Goal: Task Accomplishment & Management: Complete application form

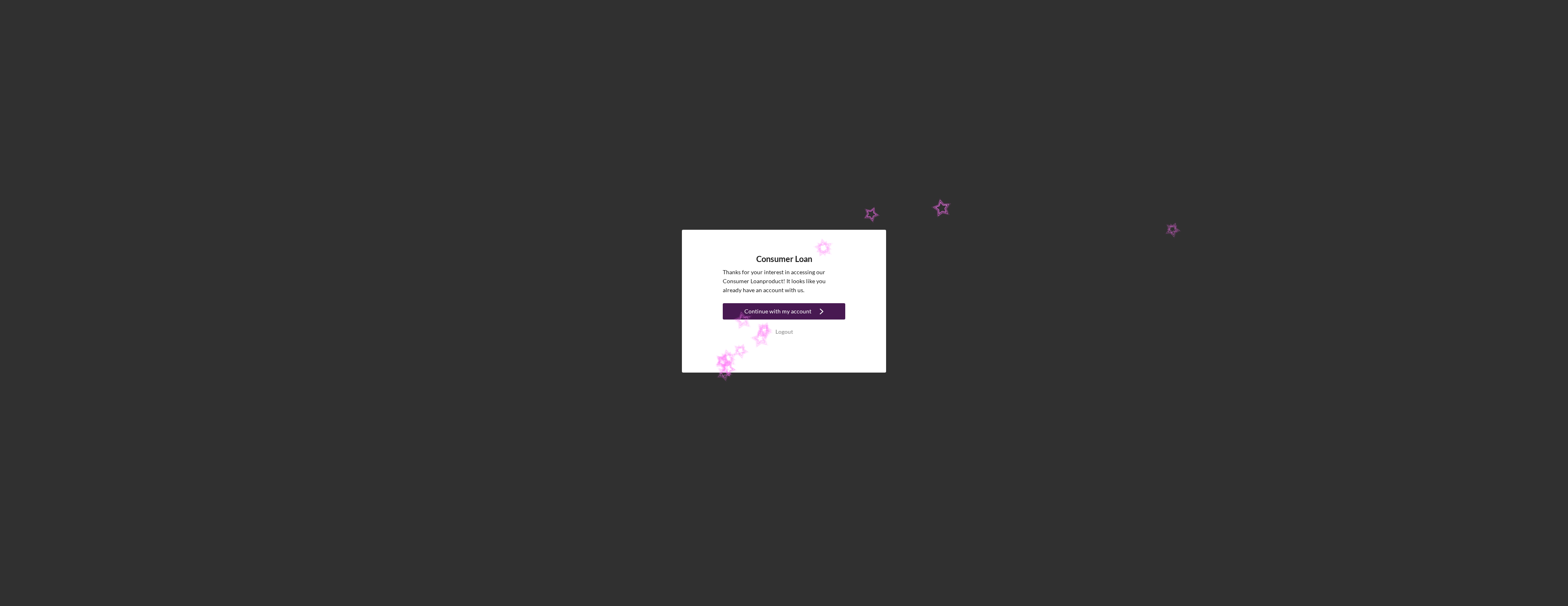
click at [755, 318] on div "Continue with my account" at bounding box center [778, 311] width 67 height 16
click at [757, 309] on div "Continue with my account" at bounding box center [778, 311] width 67 height 16
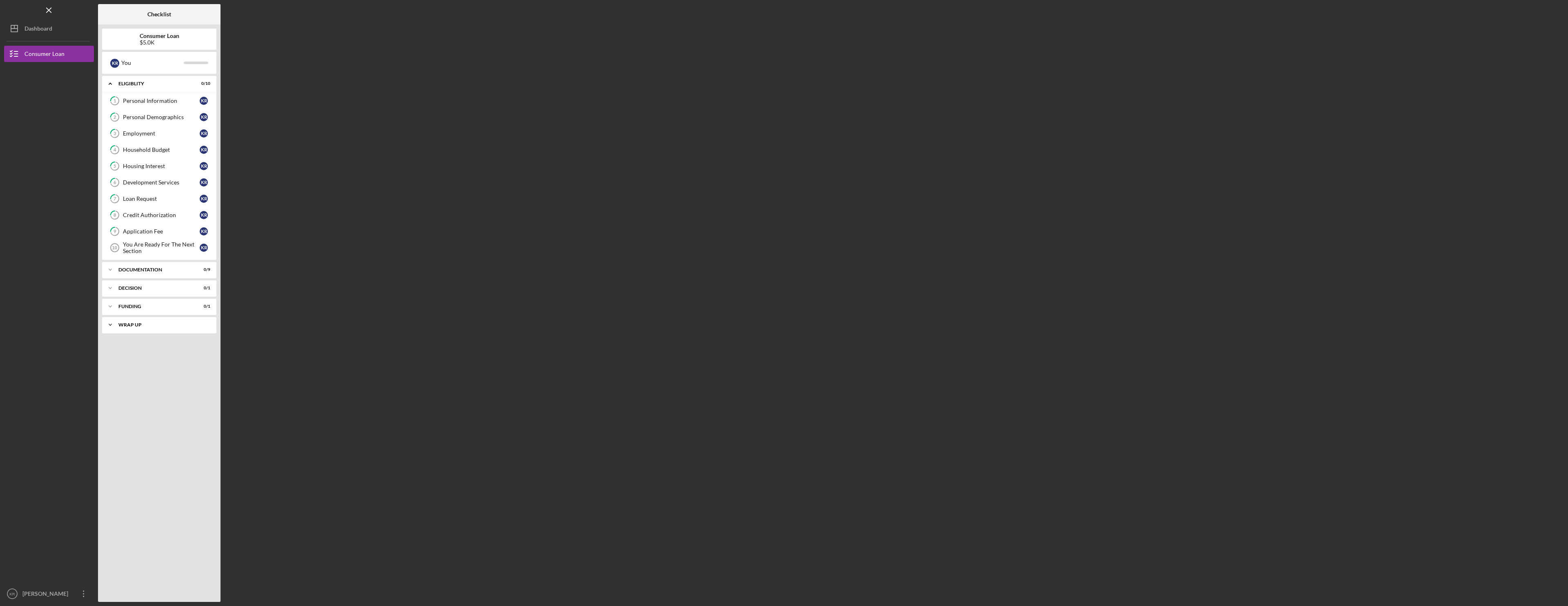
click at [139, 326] on div "Wrap up" at bounding box center [163, 325] width 88 height 5
click at [156, 337] on link "Wrap Up Wrap Up K R" at bounding box center [159, 342] width 106 height 16
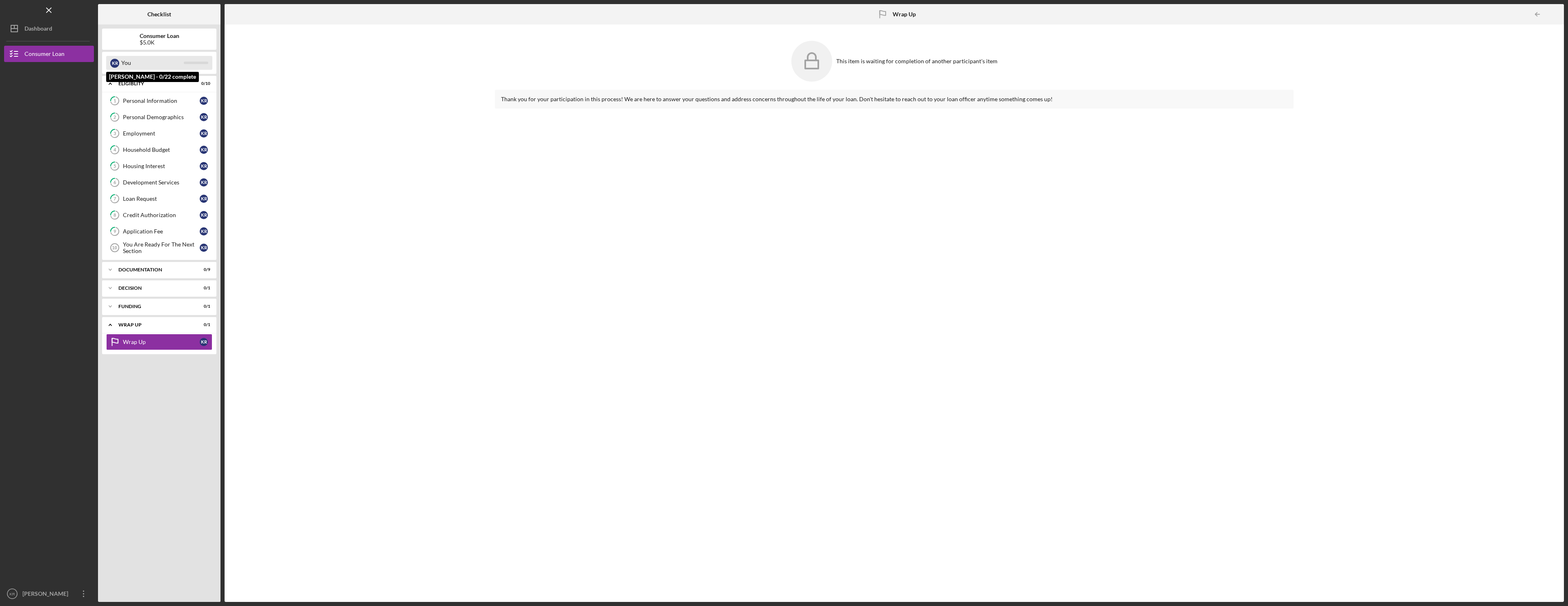
click at [166, 59] on div "You" at bounding box center [152, 63] width 63 height 14
click at [165, 60] on div "You" at bounding box center [152, 63] width 63 height 14
drag, startPoint x: 165, startPoint y: 60, endPoint x: 145, endPoint y: 41, distance: 27.6
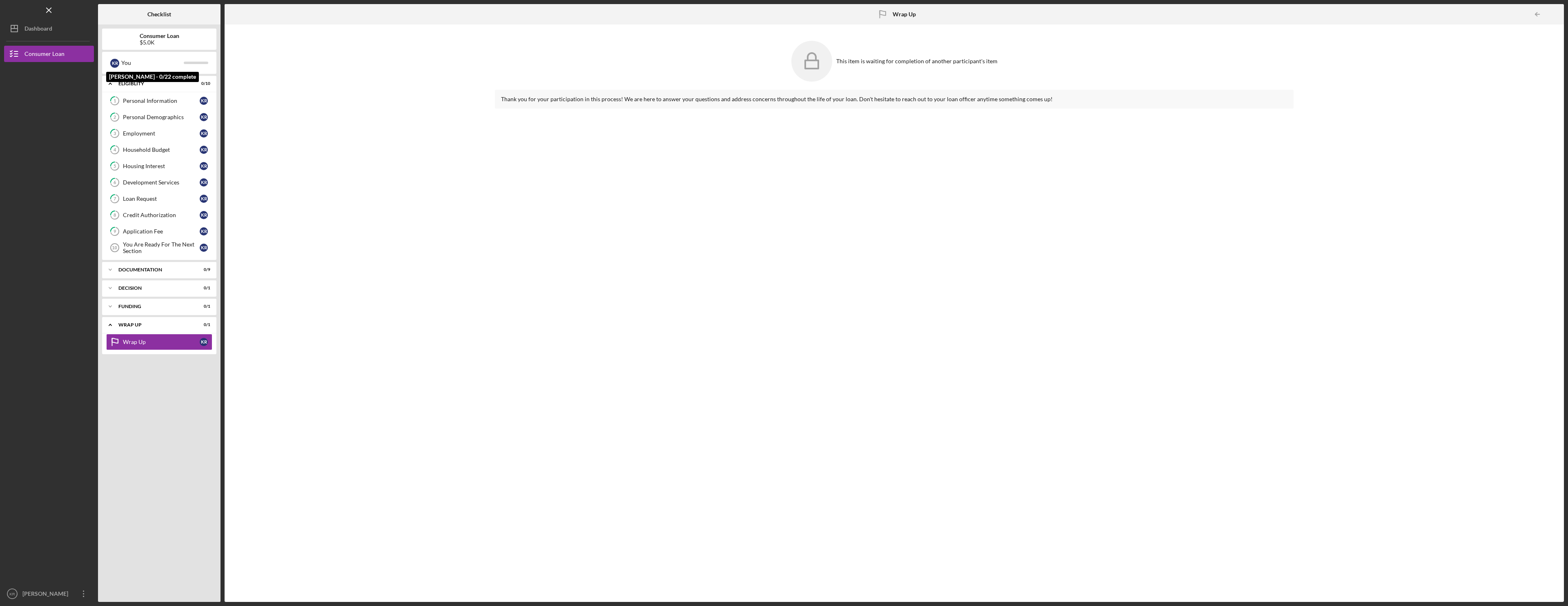
click at [145, 41] on div "$5.0K" at bounding box center [159, 42] width 40 height 7
click at [143, 30] on div "Consumer Loan $5.0K" at bounding box center [159, 39] width 114 height 21
click at [39, 60] on div "Consumer Loan" at bounding box center [44, 55] width 40 height 18
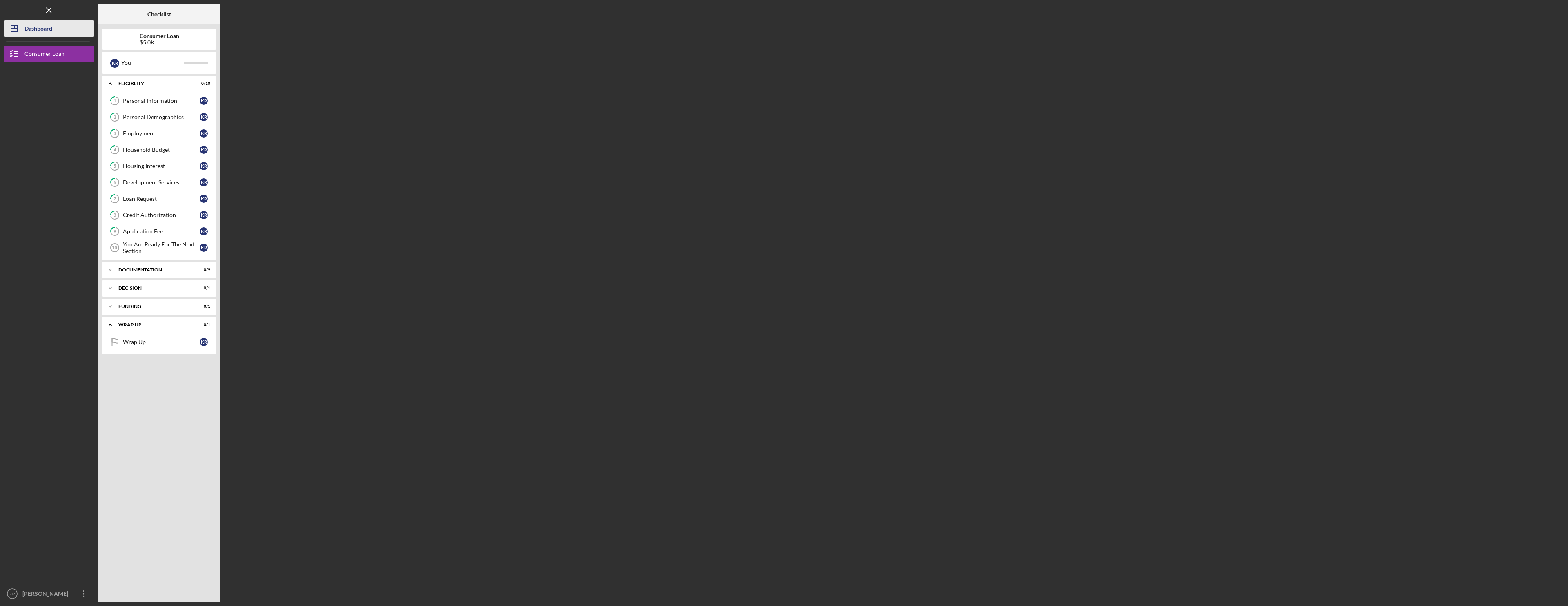
click at [41, 32] on div "Dashboard" at bounding box center [38, 30] width 28 height 18
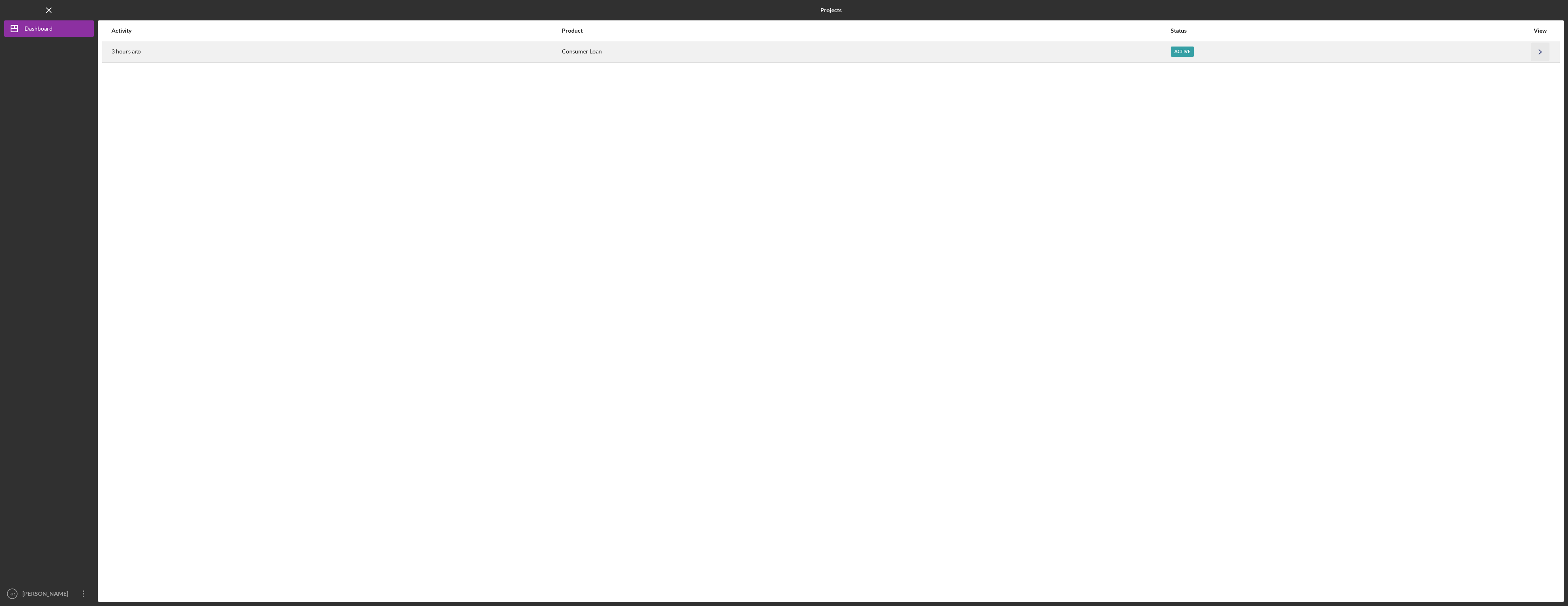
click at [1537, 51] on icon "Icon/Navigate" at bounding box center [1541, 52] width 18 height 18
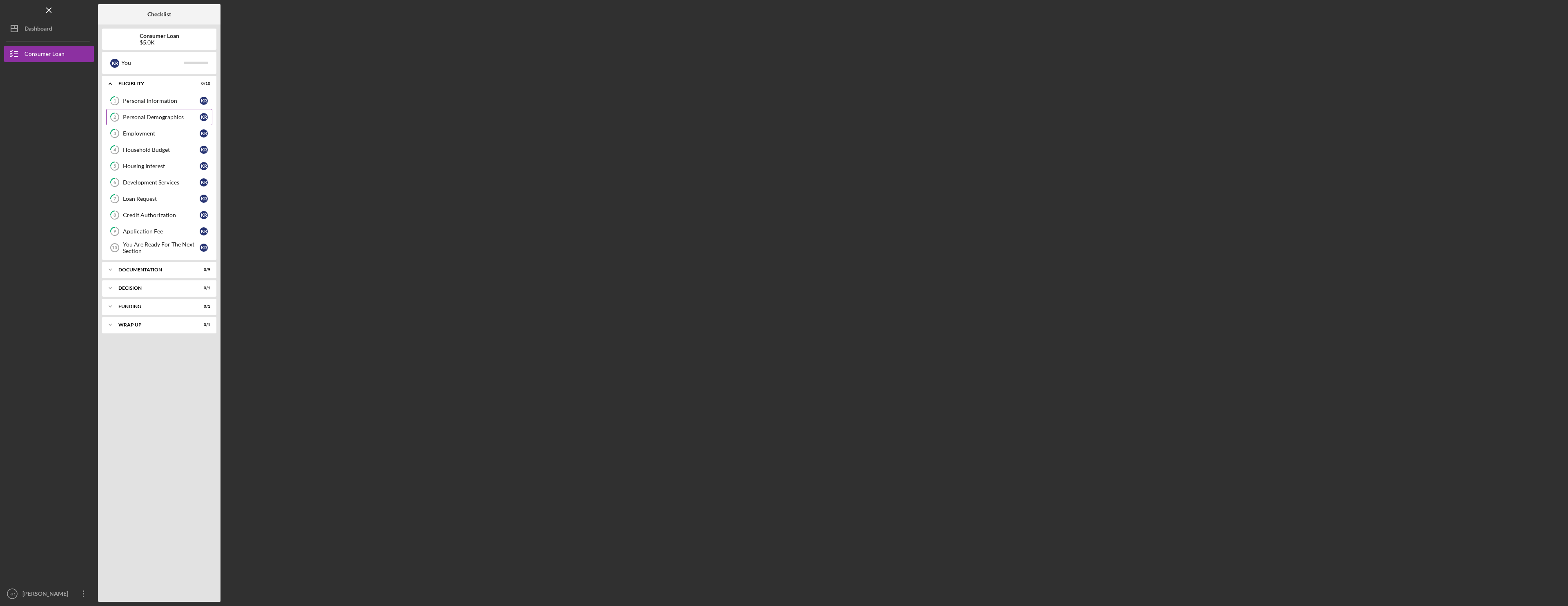
click at [159, 112] on link "2 Personal Demographics K R" at bounding box center [159, 117] width 106 height 16
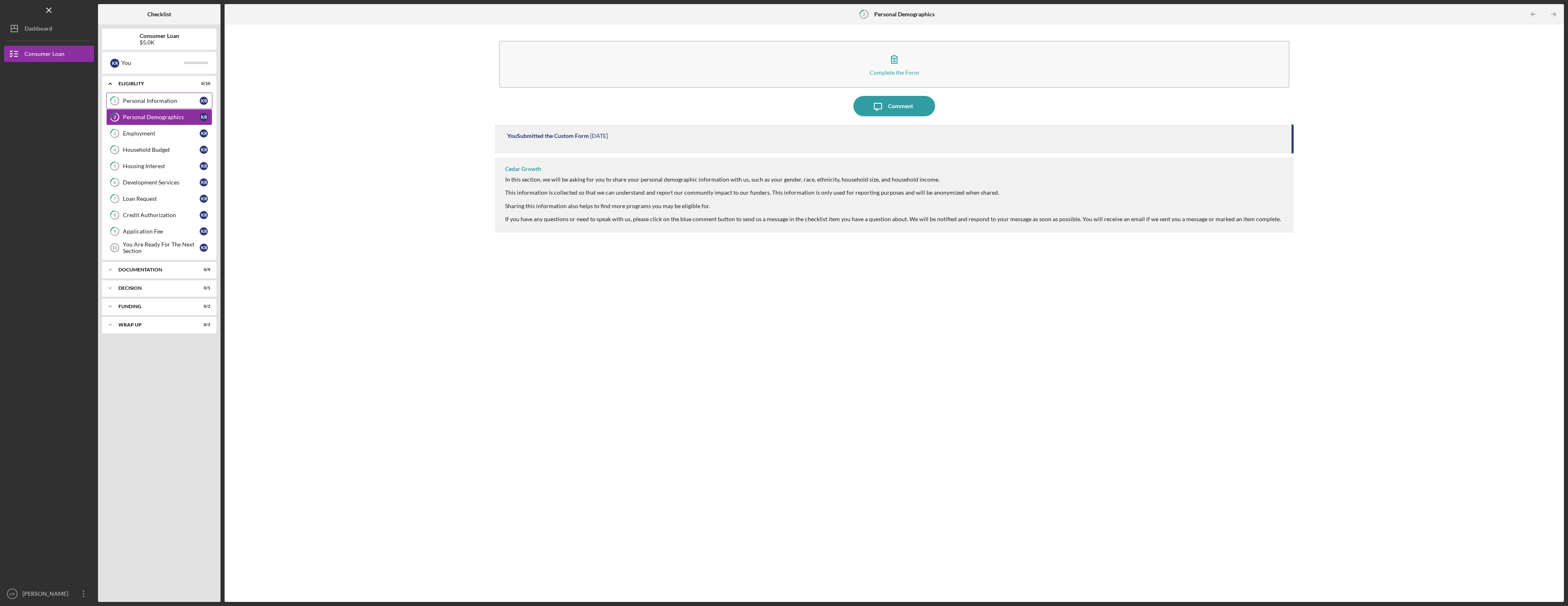
click at [159, 105] on link "1 Personal Information K R" at bounding box center [159, 100] width 106 height 16
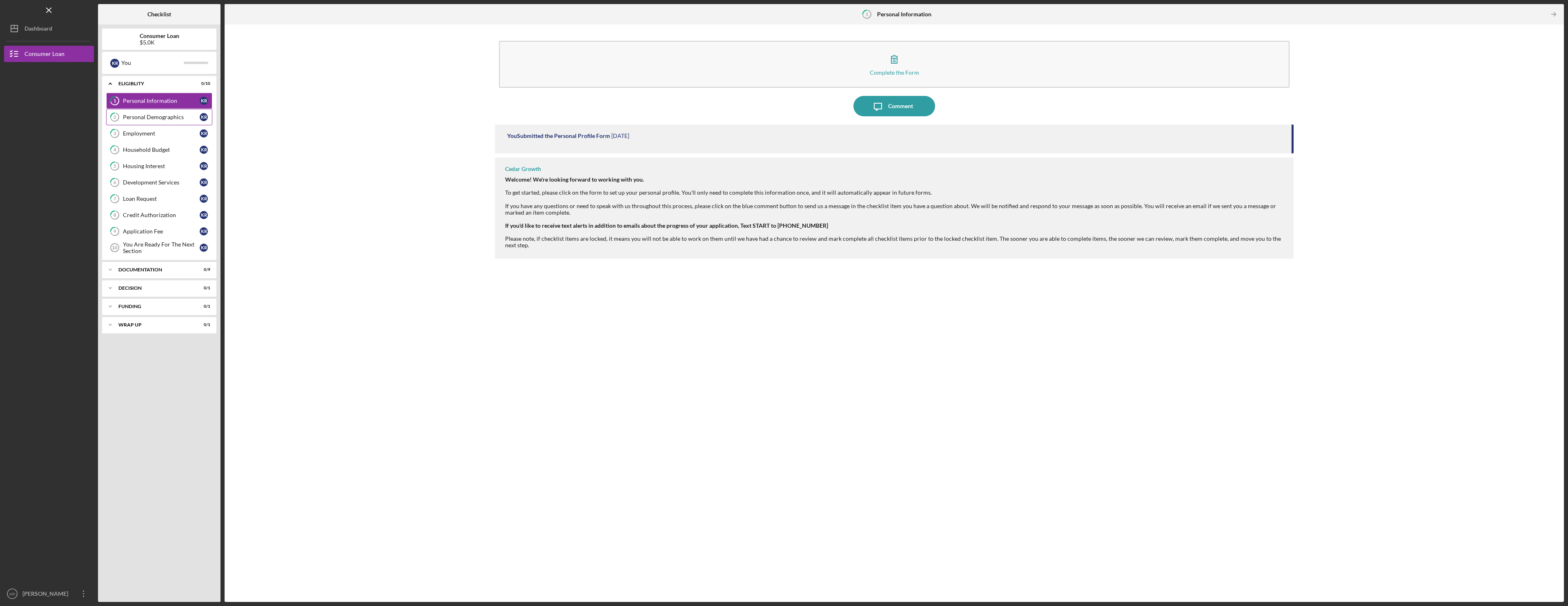
click at [155, 119] on div "Personal Demographics" at bounding box center [161, 117] width 77 height 7
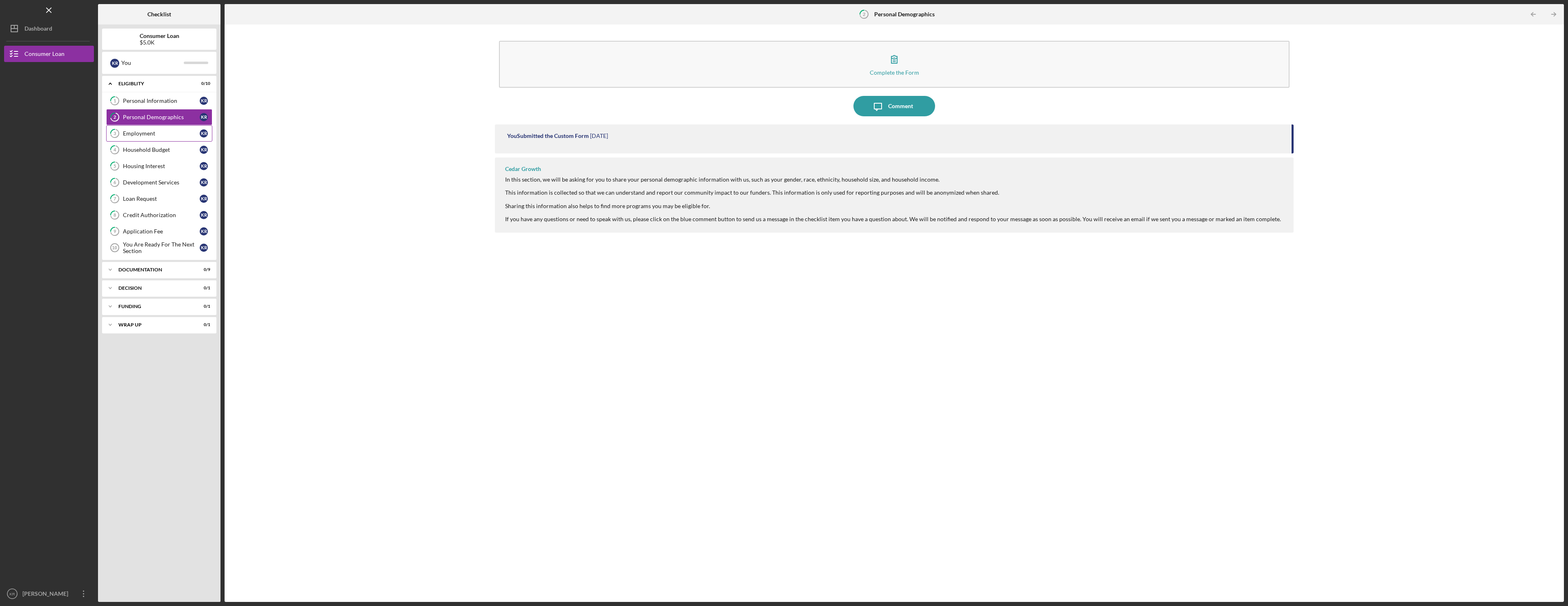
click at [156, 138] on link "3 Employment K R" at bounding box center [159, 133] width 106 height 16
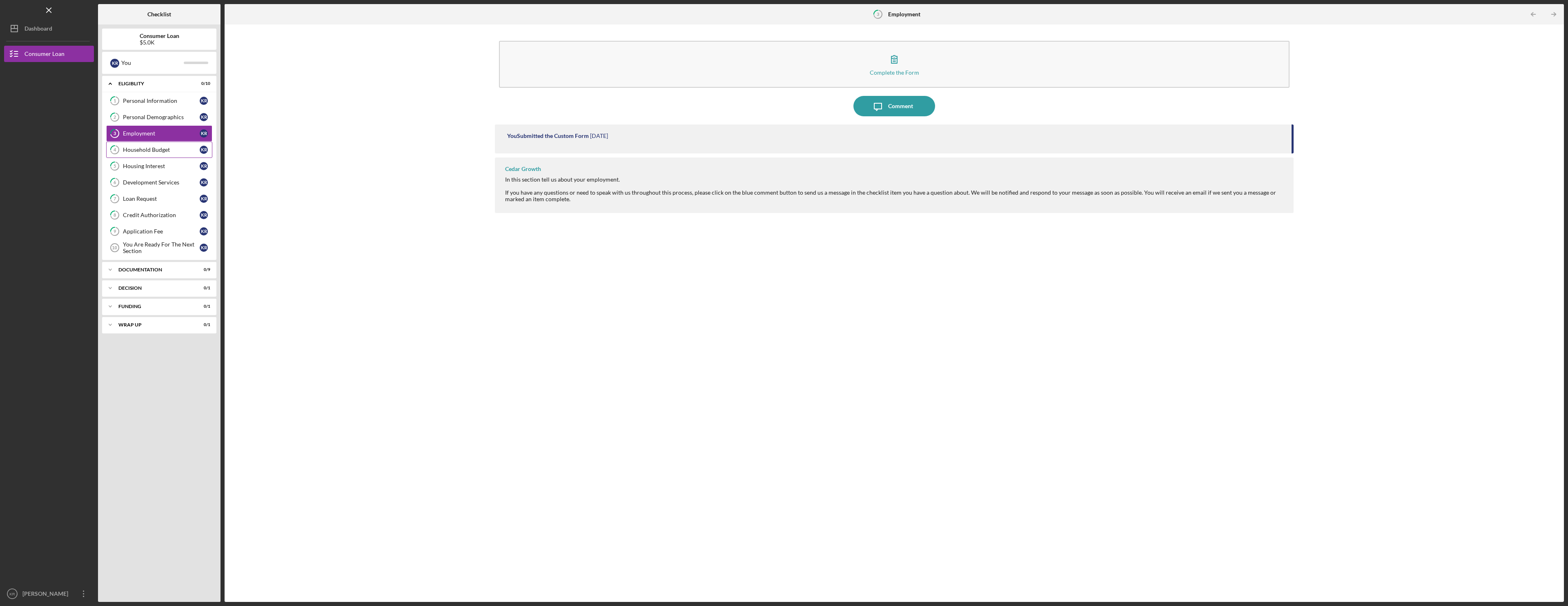
click at [150, 150] on div "Household Budget" at bounding box center [161, 150] width 77 height 7
click at [150, 164] on div "Housing Interest" at bounding box center [161, 166] width 77 height 7
click at [152, 186] on link "6 Development Services K R" at bounding box center [159, 182] width 106 height 16
click at [152, 200] on div "Loan Request" at bounding box center [161, 198] width 77 height 7
click at [155, 186] on link "6 Development Services K R" at bounding box center [159, 182] width 106 height 16
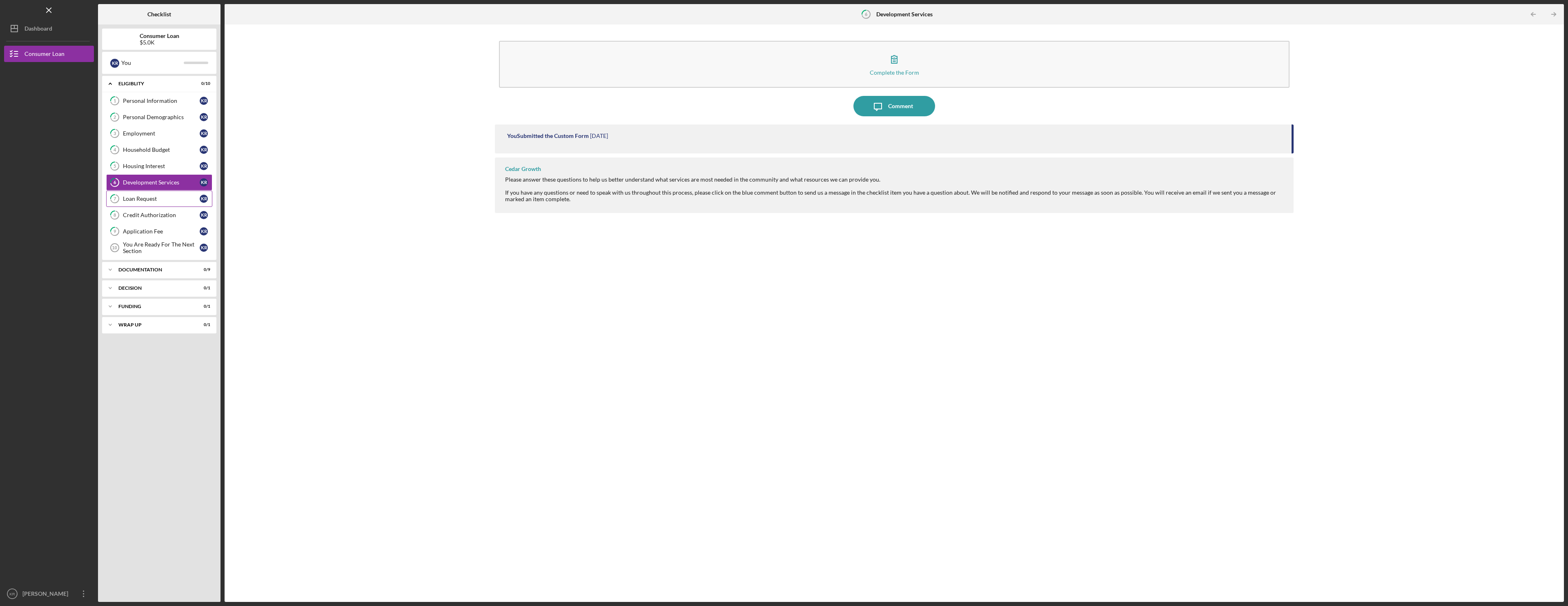
click at [149, 203] on link "7 Loan Request K R" at bounding box center [159, 198] width 106 height 16
click at [151, 214] on div "Credit Authorization" at bounding box center [161, 215] width 77 height 7
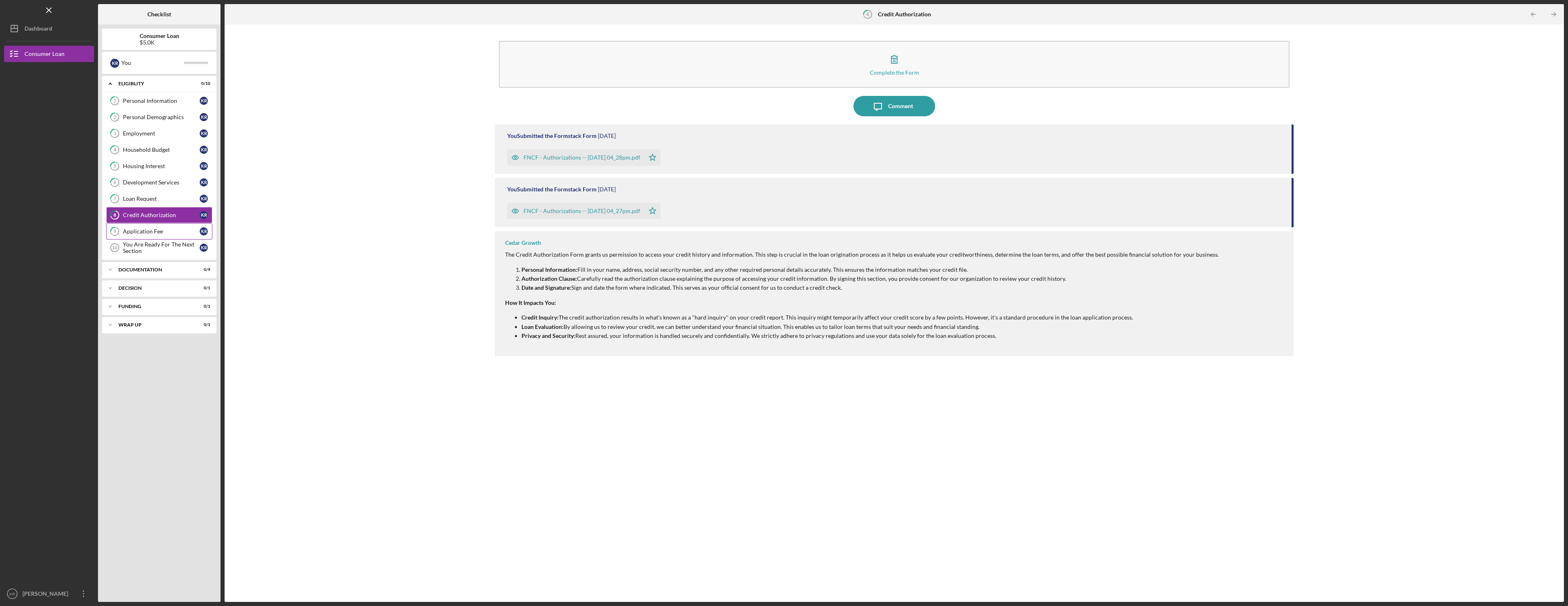
click at [153, 228] on link "9 Application Fee K R" at bounding box center [159, 231] width 106 height 16
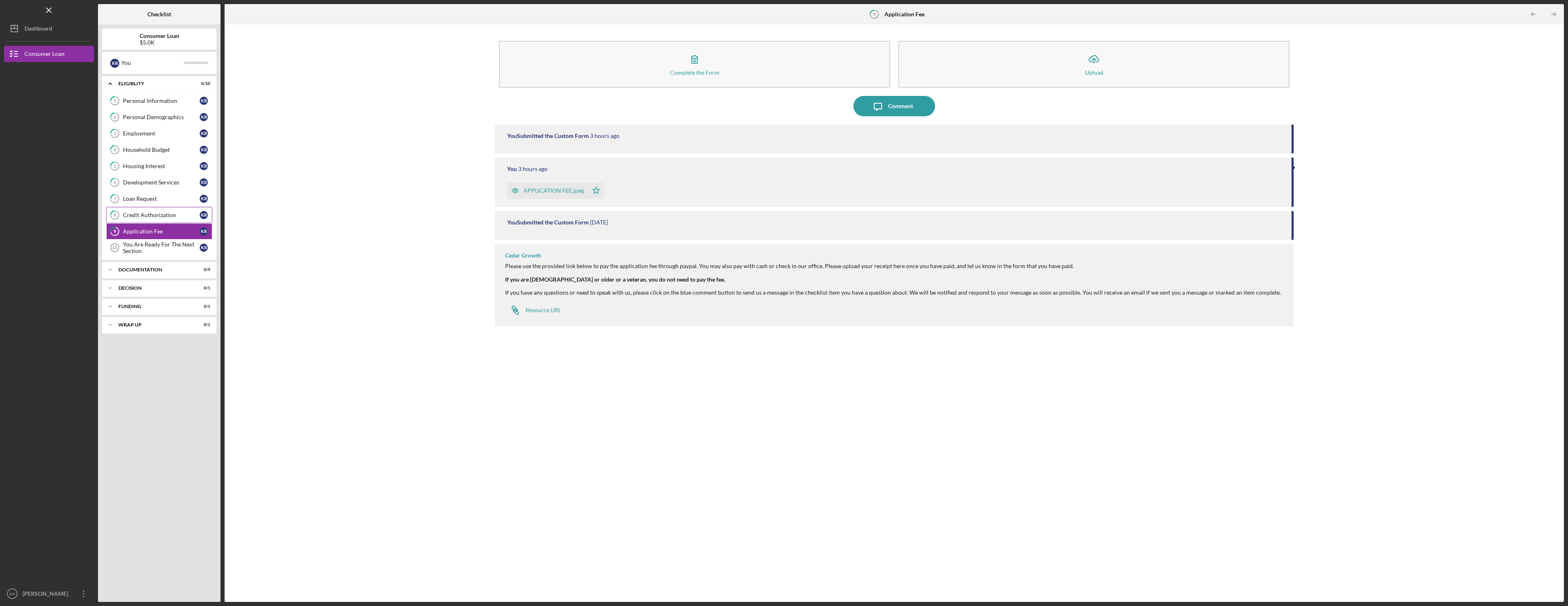
click at [155, 214] on div "Credit Authorization" at bounding box center [161, 215] width 77 height 7
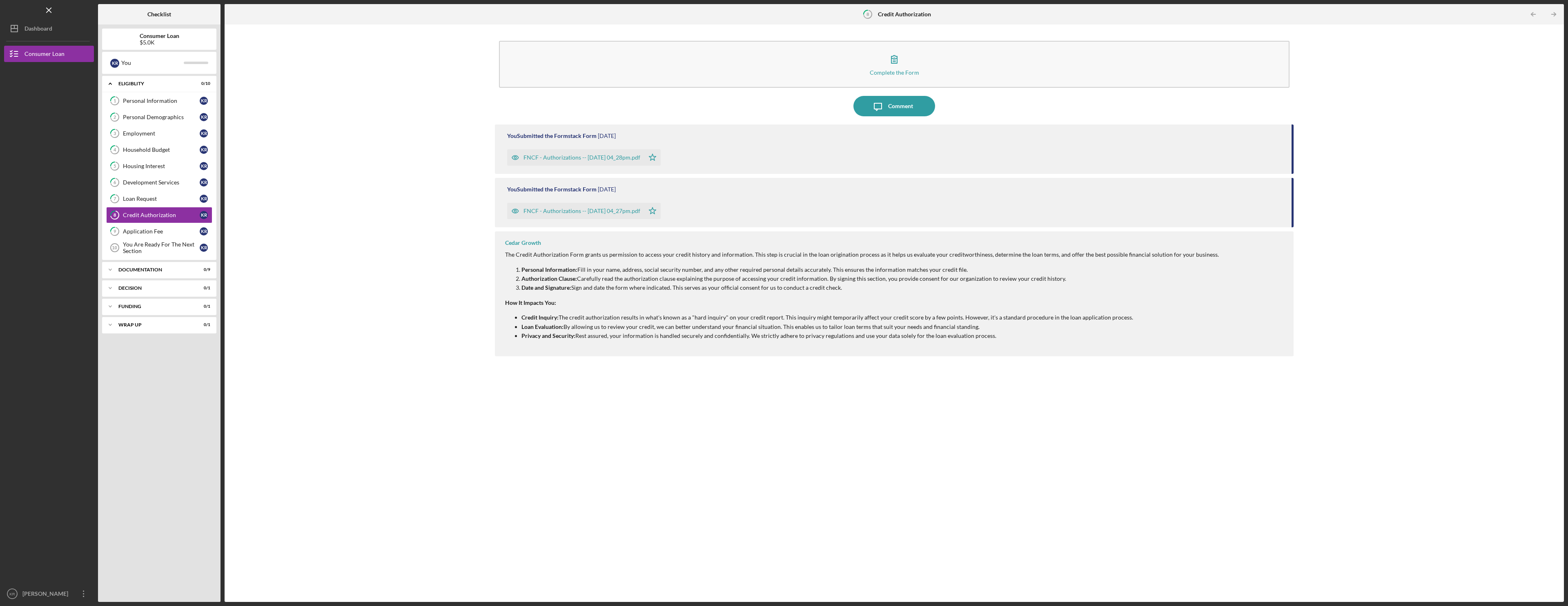
click at [539, 156] on div "FNCF - Authorizations -- [DATE] 04_28pm.pdf" at bounding box center [582, 158] width 117 height 7
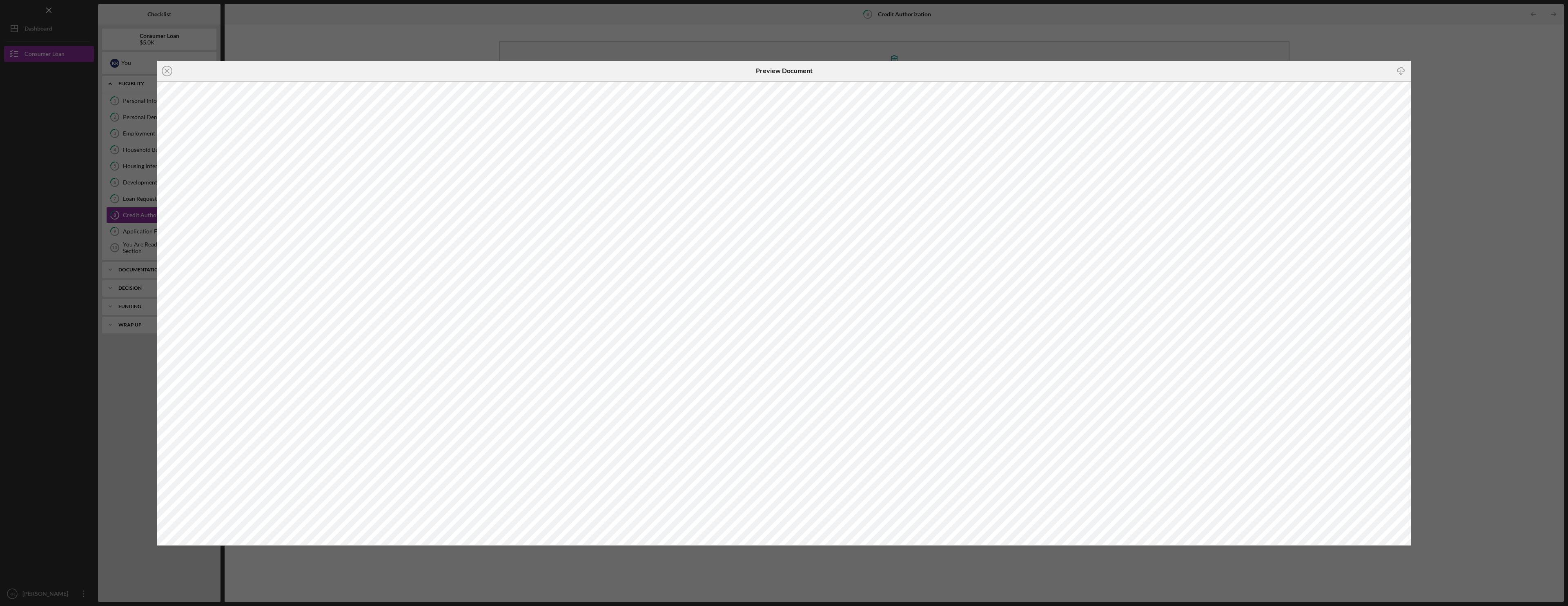
click at [1150, 30] on div "Icon/Close Preview Document Icon/Download" at bounding box center [784, 303] width 1568 height 606
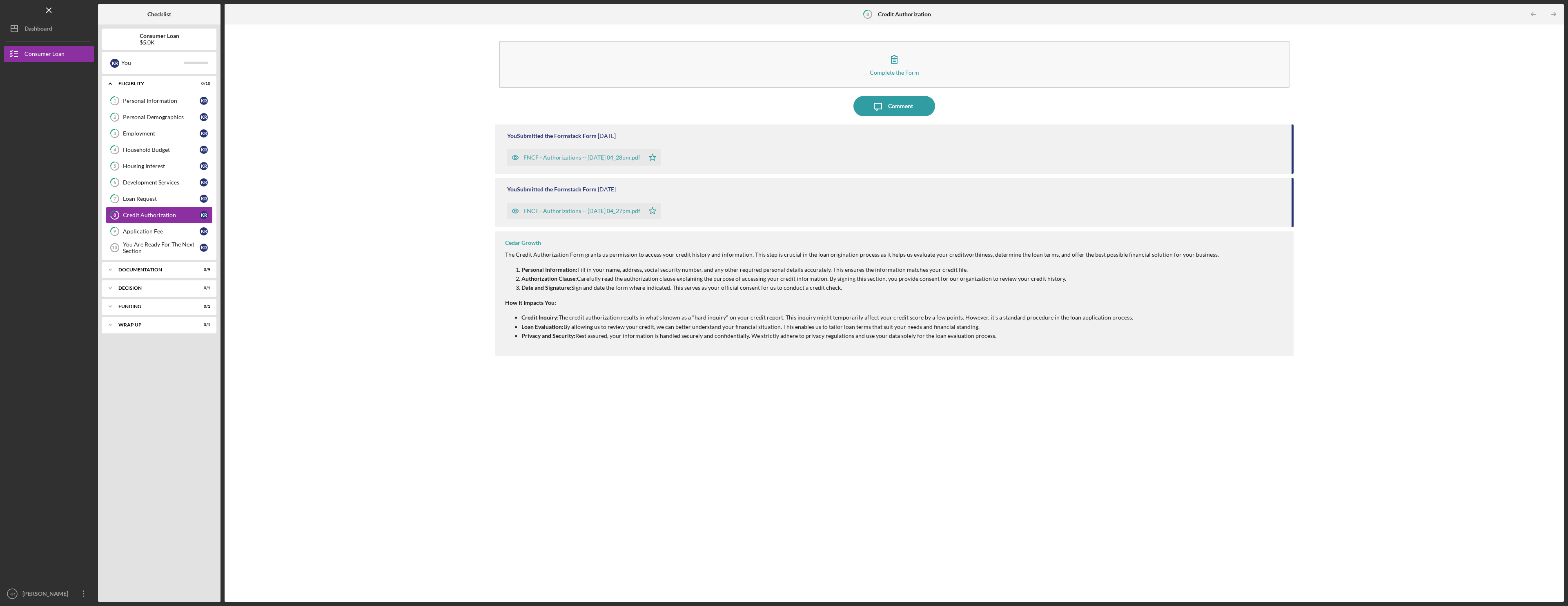
click at [131, 222] on link "8 Credit Authorization K R" at bounding box center [159, 215] width 106 height 16
click at [156, 230] on div "Application Fee" at bounding box center [161, 231] width 77 height 7
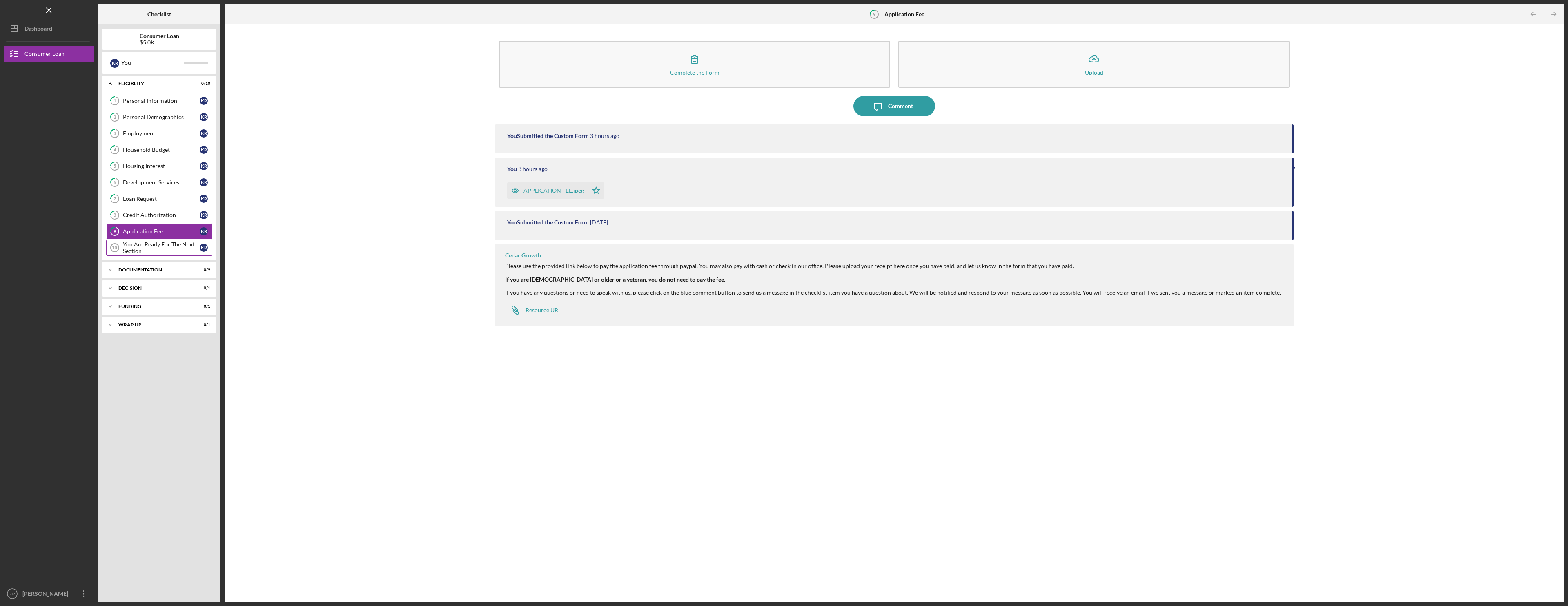
click at [155, 245] on div "You Are Ready For The Next Section" at bounding box center [161, 247] width 77 height 13
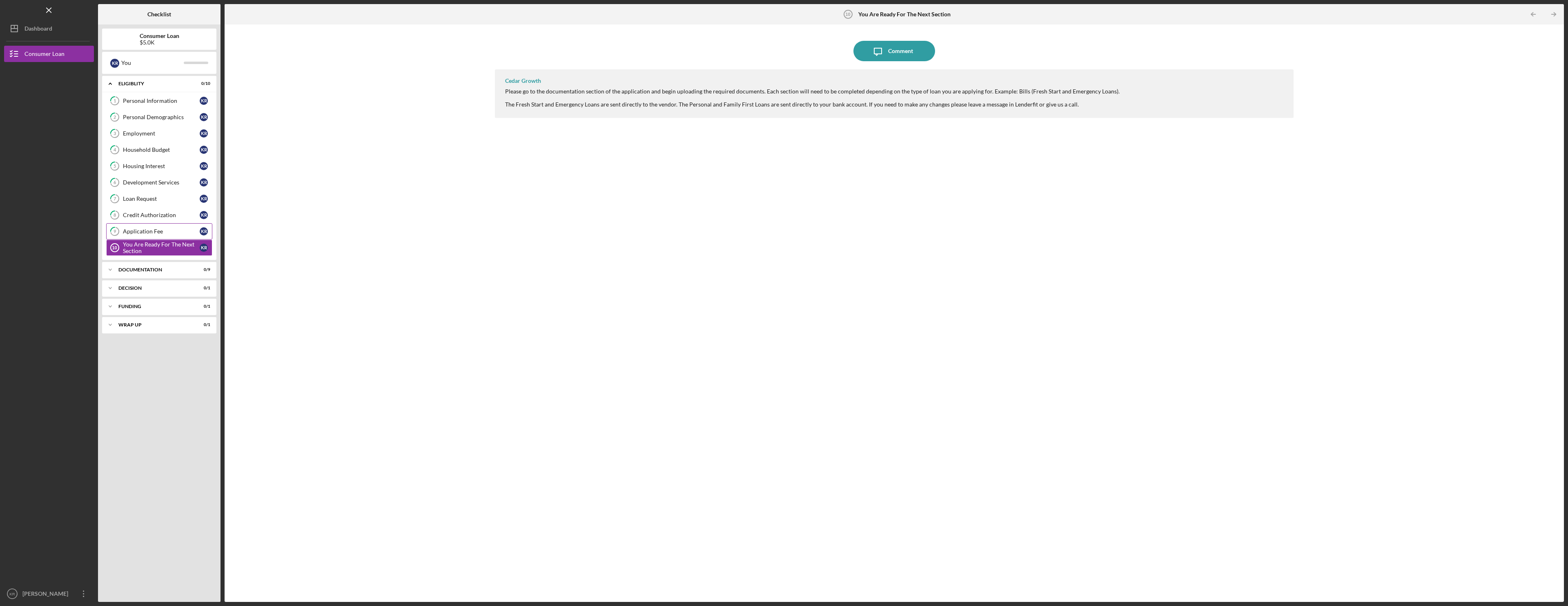
click at [182, 229] on div "Application Fee" at bounding box center [161, 231] width 77 height 7
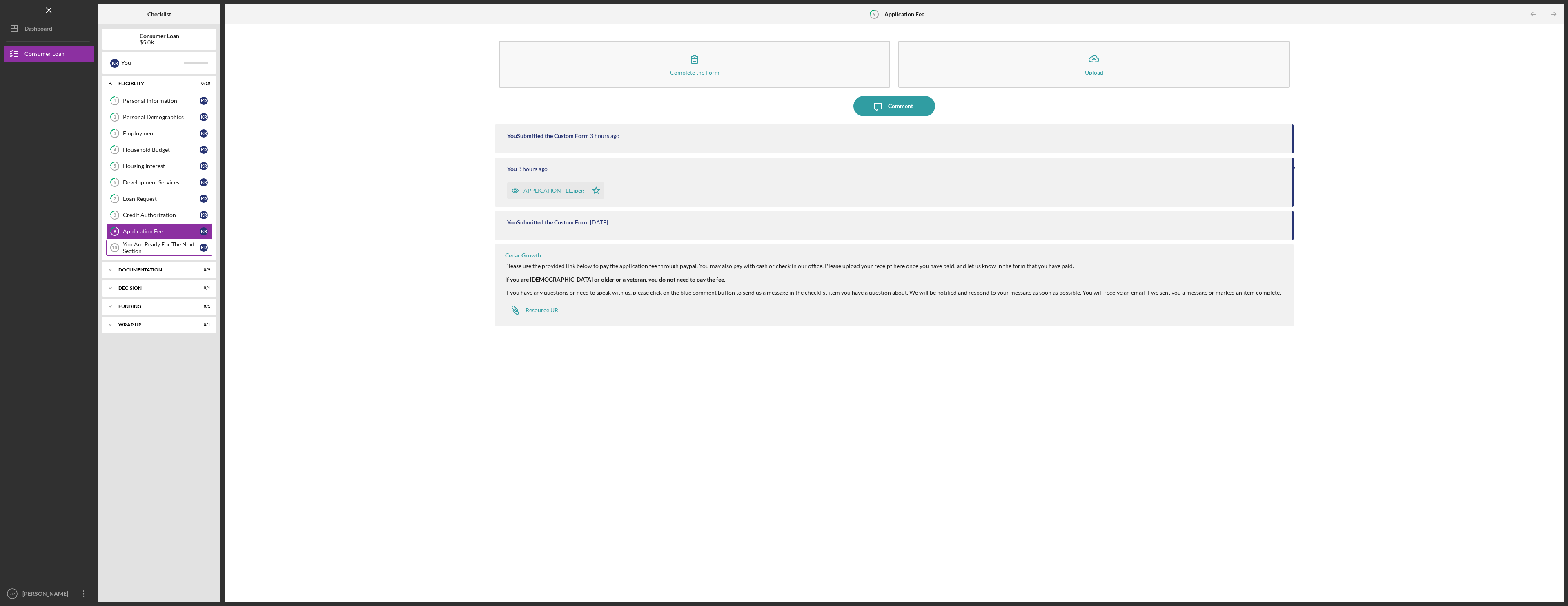
click at [137, 248] on div "You Are Ready For The Next Section" at bounding box center [161, 247] width 77 height 13
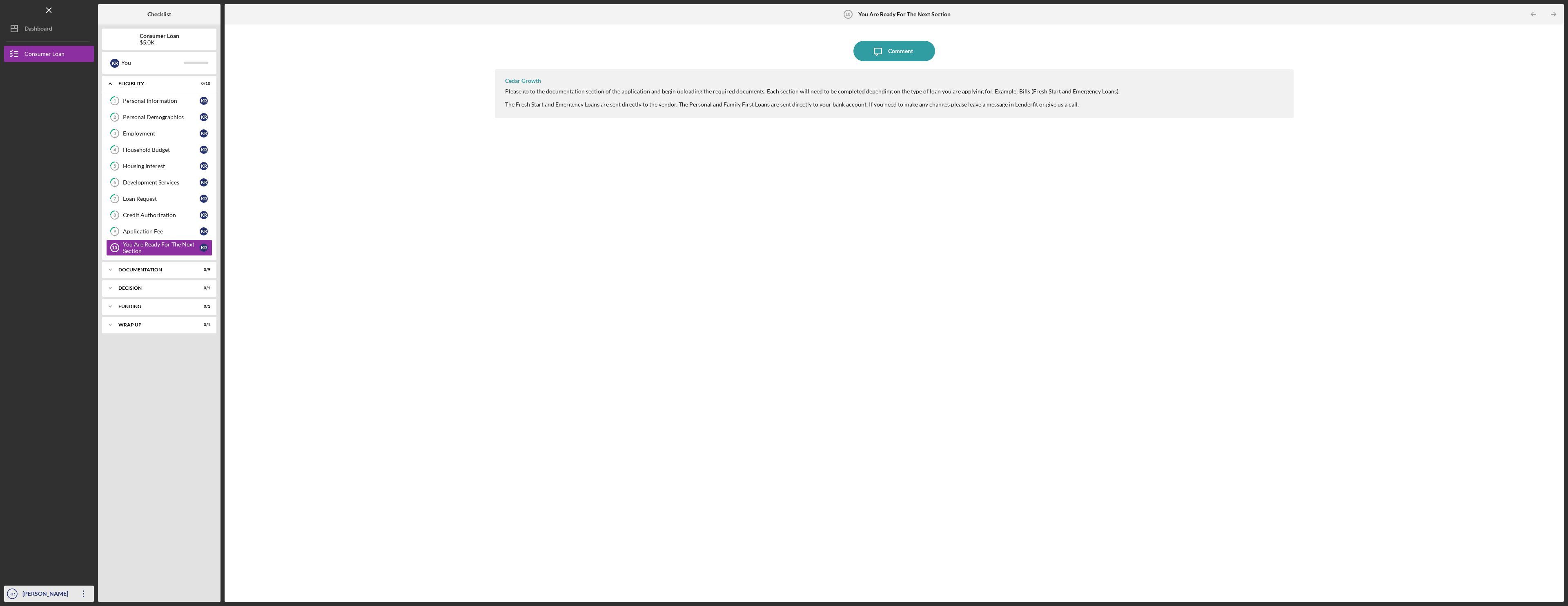
click at [78, 587] on icon "Icon/Overflow" at bounding box center [84, 594] width 21 height 21
click at [69, 552] on div "Account Settings" at bounding box center [49, 558] width 90 height 17
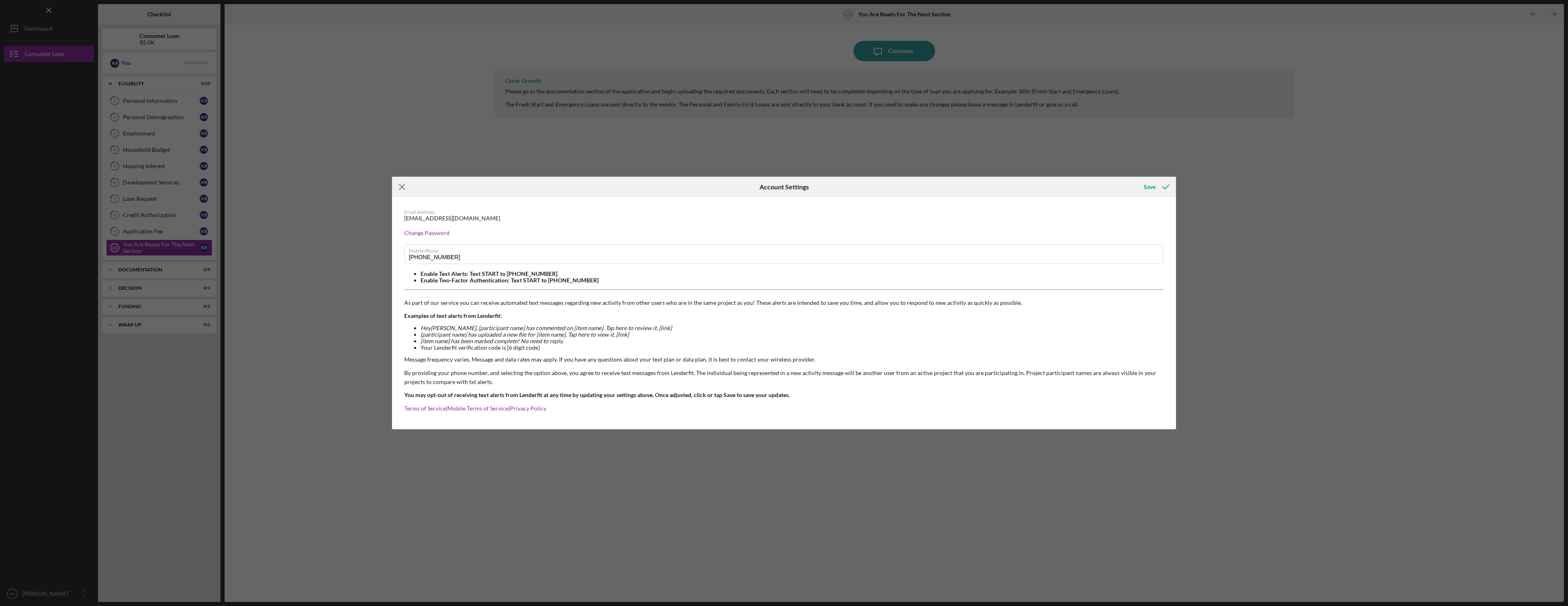
click at [407, 187] on icon "Icon/Menu Close" at bounding box center [402, 187] width 21 height 21
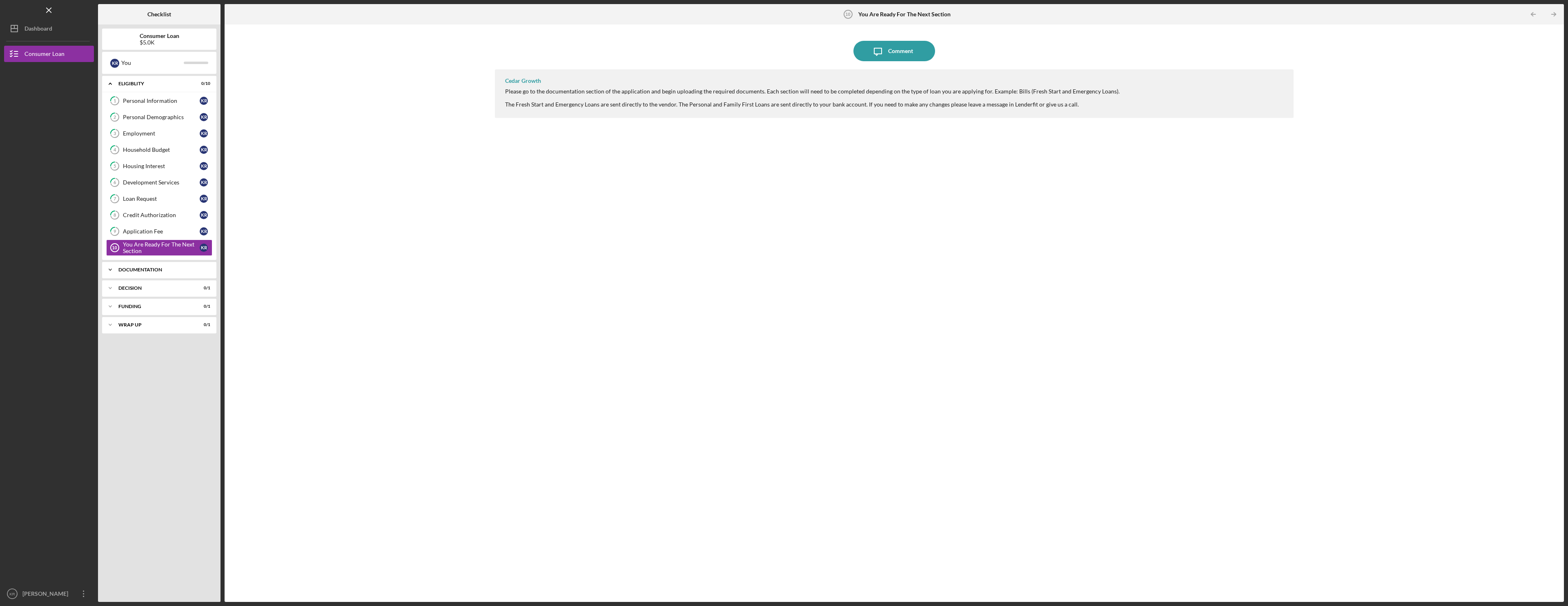
click at [156, 278] on div "Icon/Expander Documentation 0 / 9" at bounding box center [159, 270] width 114 height 16
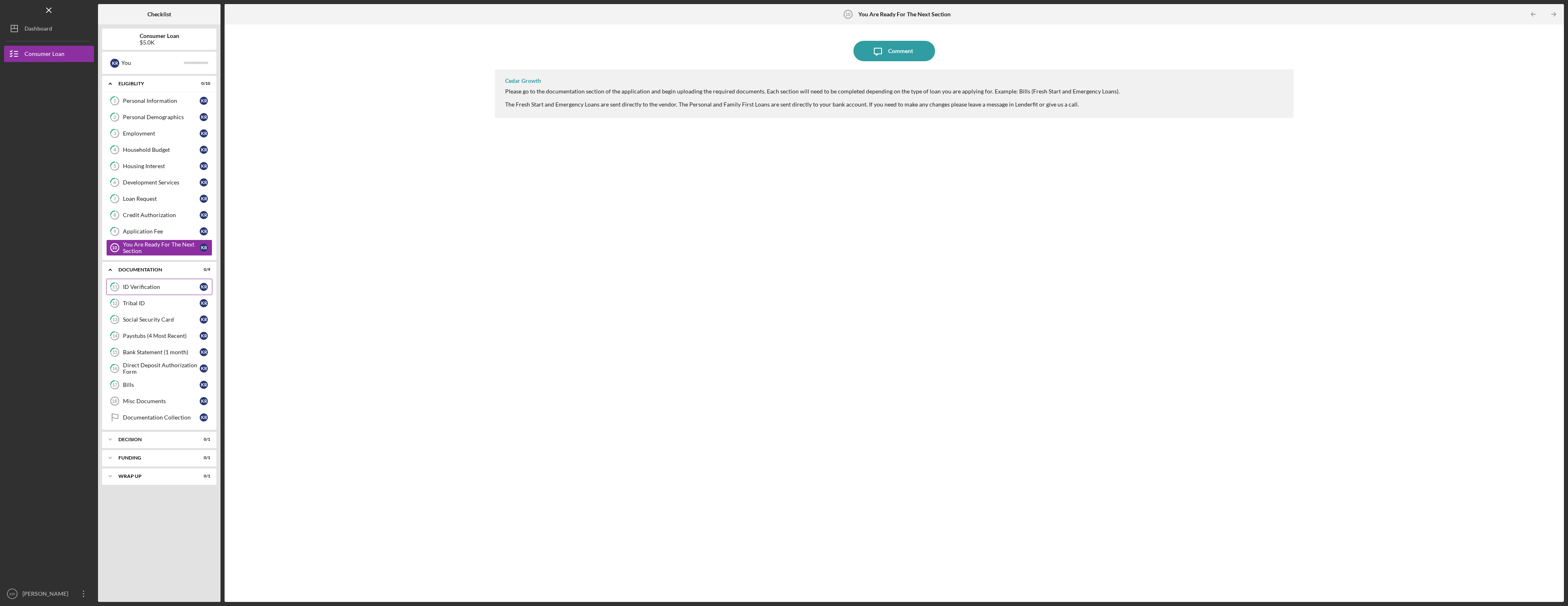
click at [160, 290] on div "ID Verification" at bounding box center [161, 287] width 77 height 7
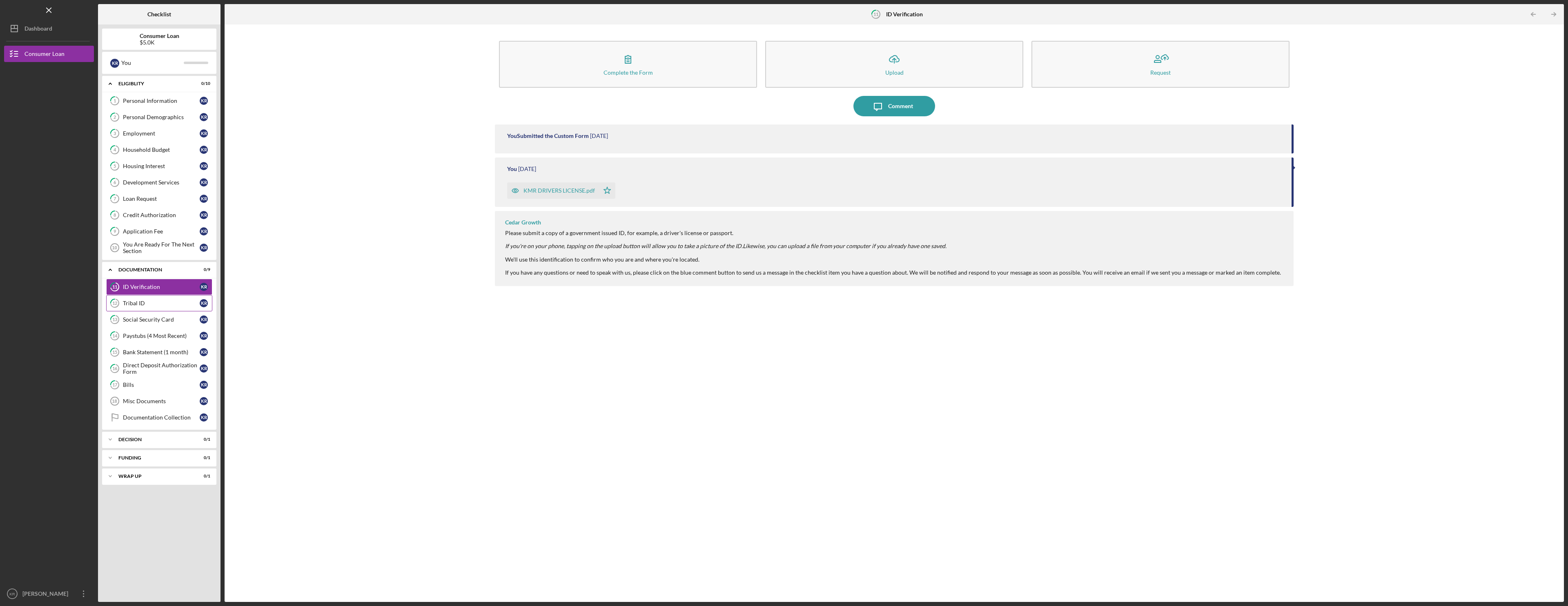
click at [160, 301] on div "Tribal ID" at bounding box center [161, 303] width 77 height 7
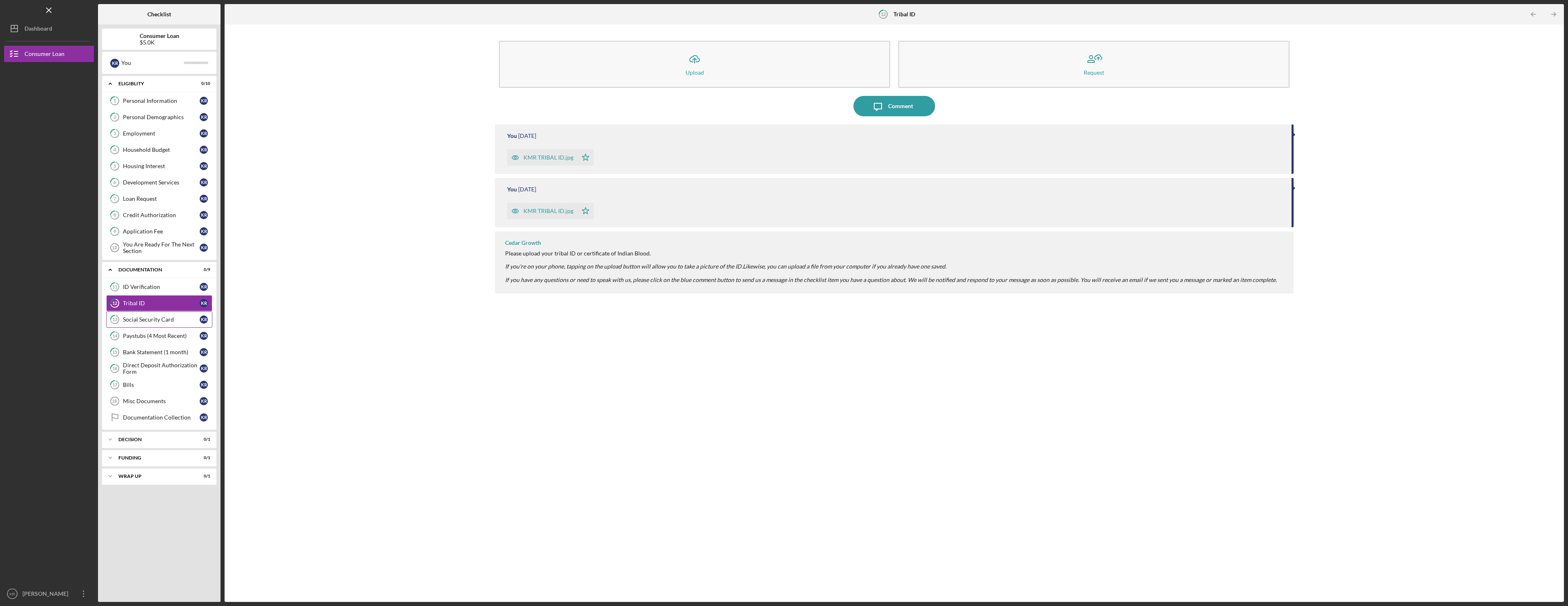
click at [161, 322] on div "Social Security Card" at bounding box center [161, 319] width 77 height 7
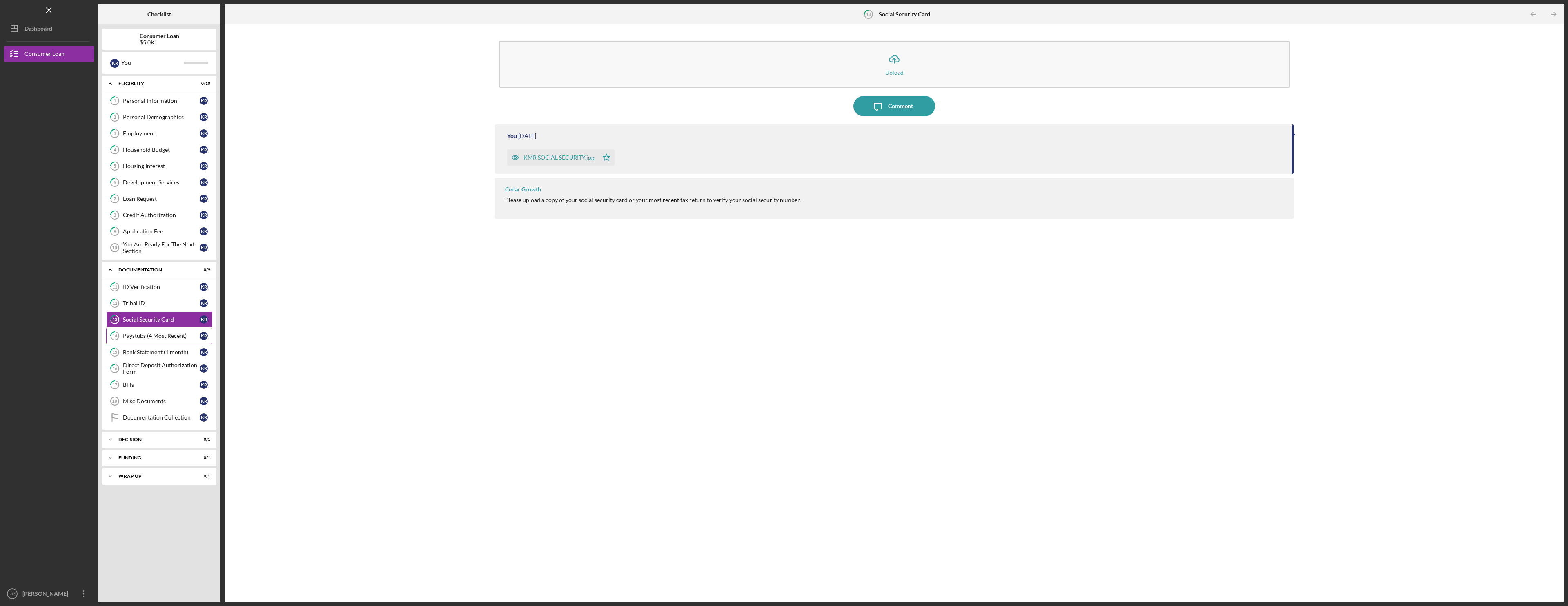
click at [156, 336] on div "Paystubs (4 Most Recent)" at bounding box center [161, 336] width 77 height 7
click at [156, 352] on div "Bank Statement (1 month)" at bounding box center [161, 352] width 77 height 7
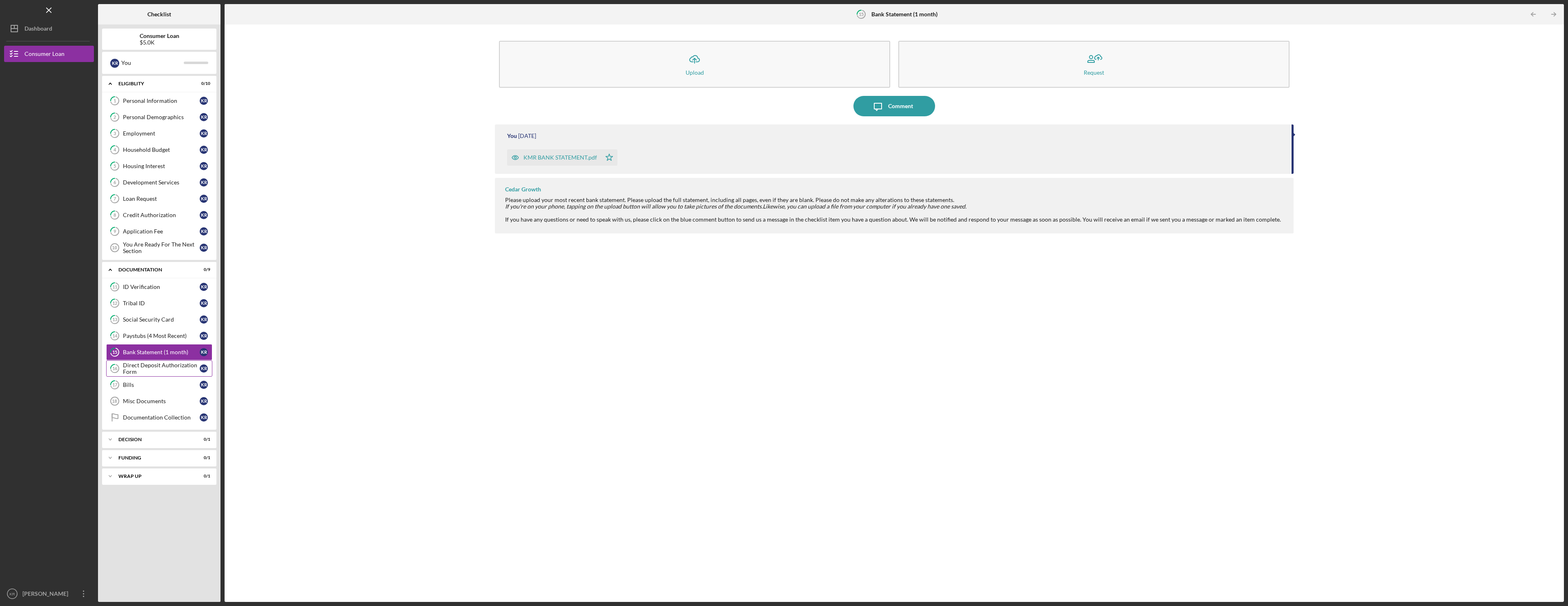
click at [155, 374] on div "Direct Deposit Authorization Form" at bounding box center [161, 368] width 77 height 13
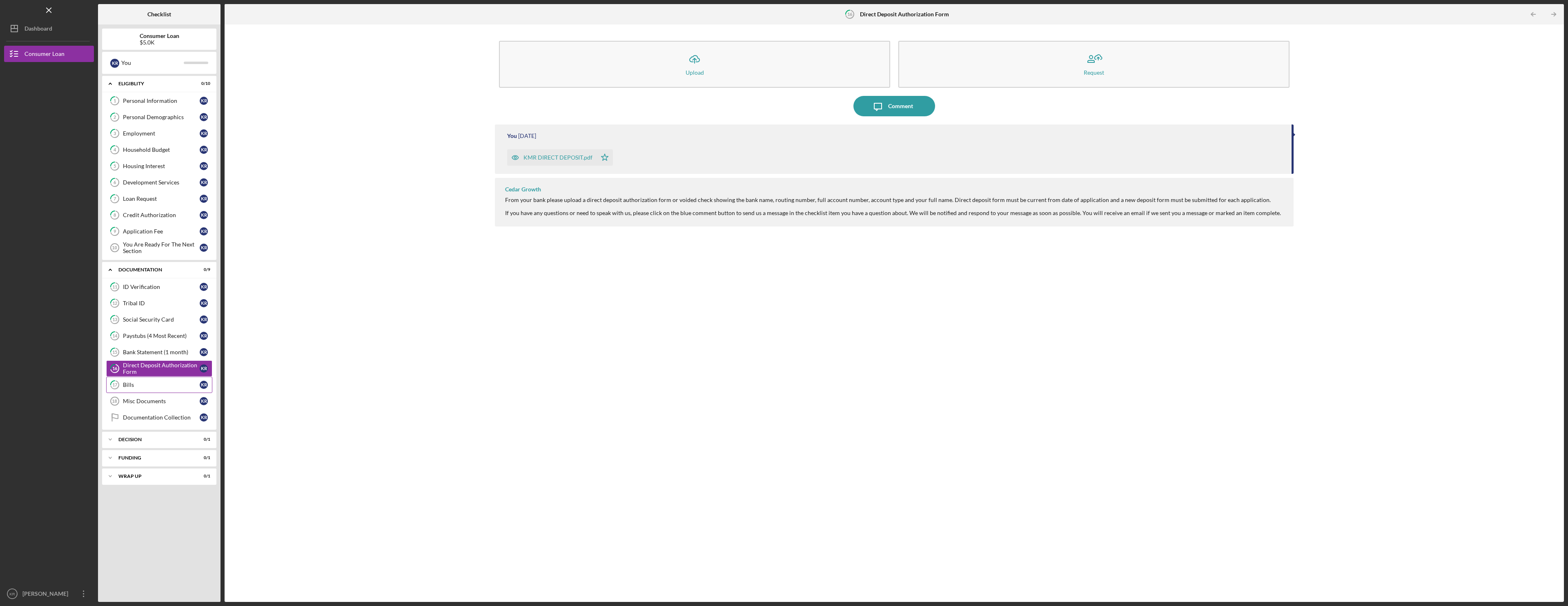
click at [153, 389] on link "17 Bills K R" at bounding box center [159, 385] width 106 height 16
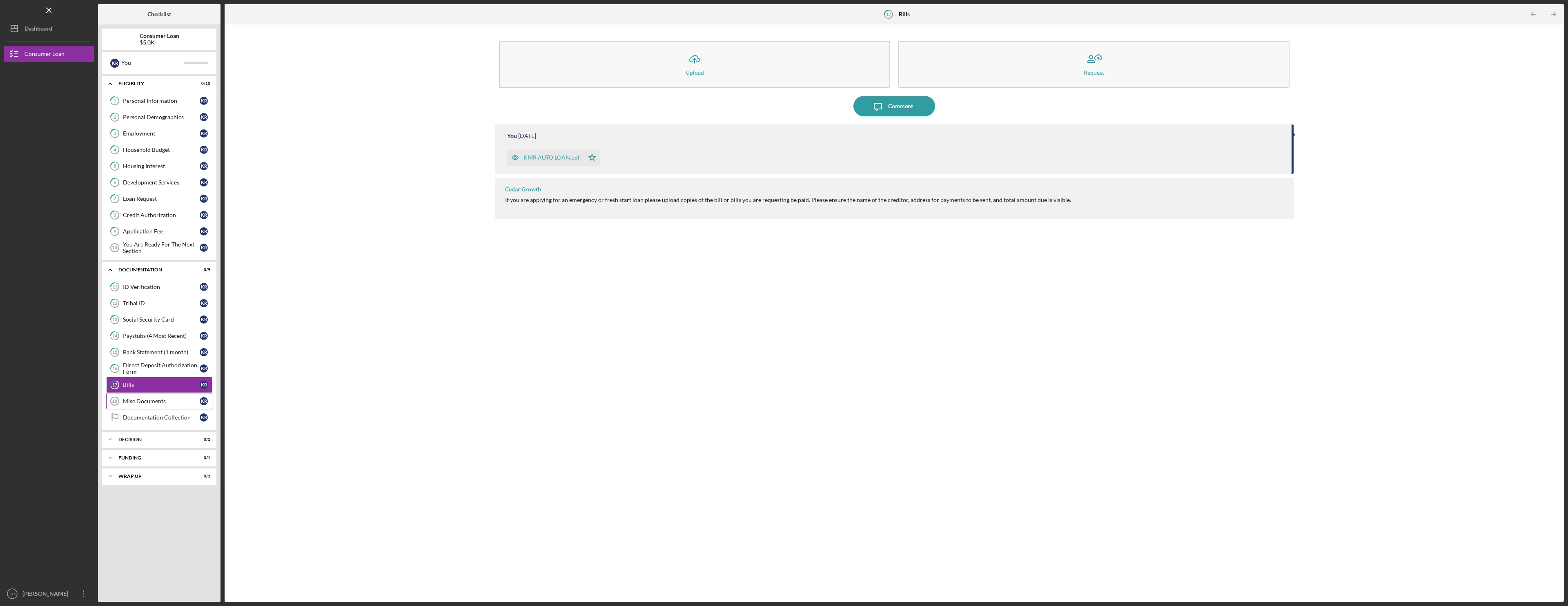
click at [155, 397] on link "Misc Documents 18 Misc Documents K R" at bounding box center [159, 401] width 106 height 16
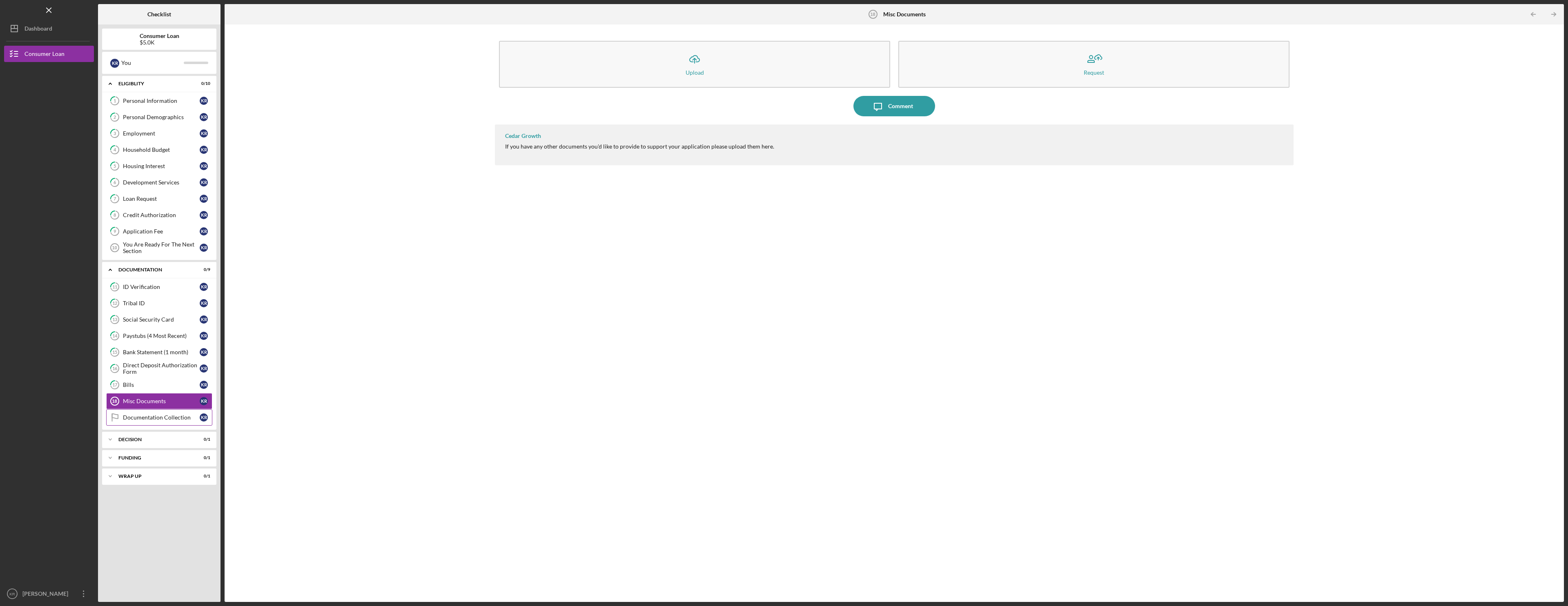
click at [161, 416] on div "Documentation Collection" at bounding box center [161, 417] width 77 height 7
